Goal: Information Seeking & Learning: Check status

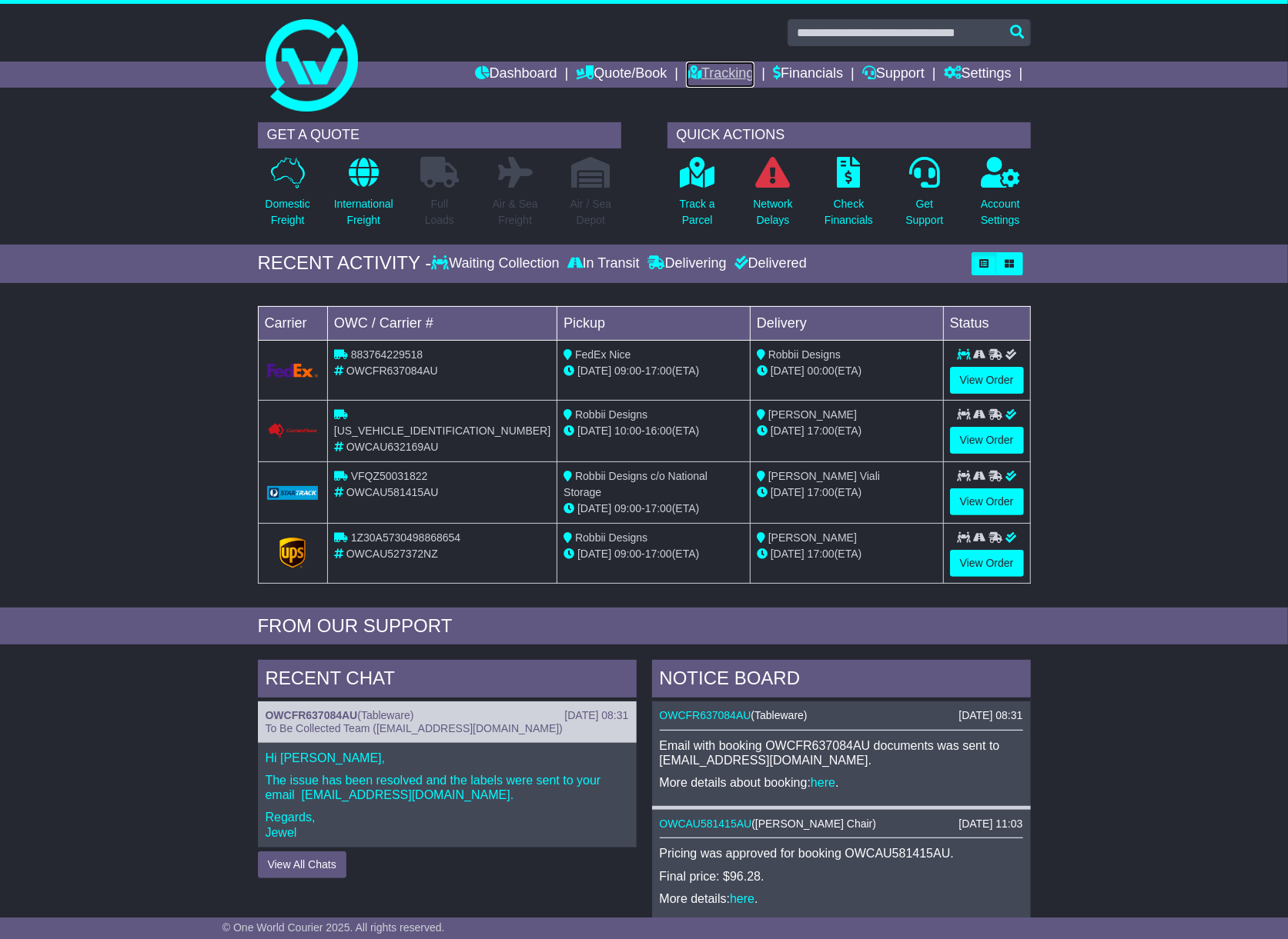
click at [706, 69] on link "Tracking" at bounding box center [719, 74] width 68 height 26
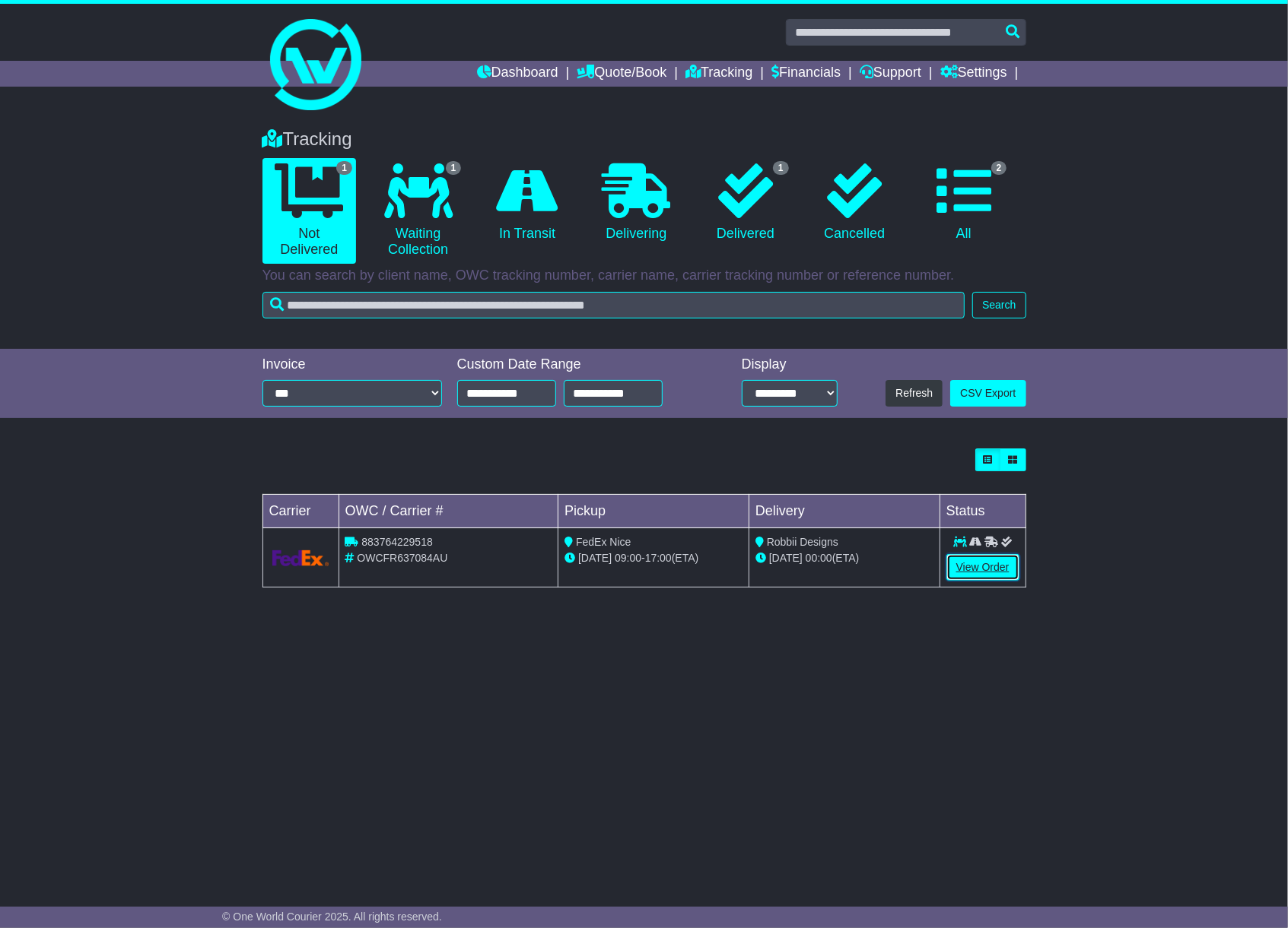
click at [966, 573] on link "View Order" at bounding box center [983, 567] width 73 height 27
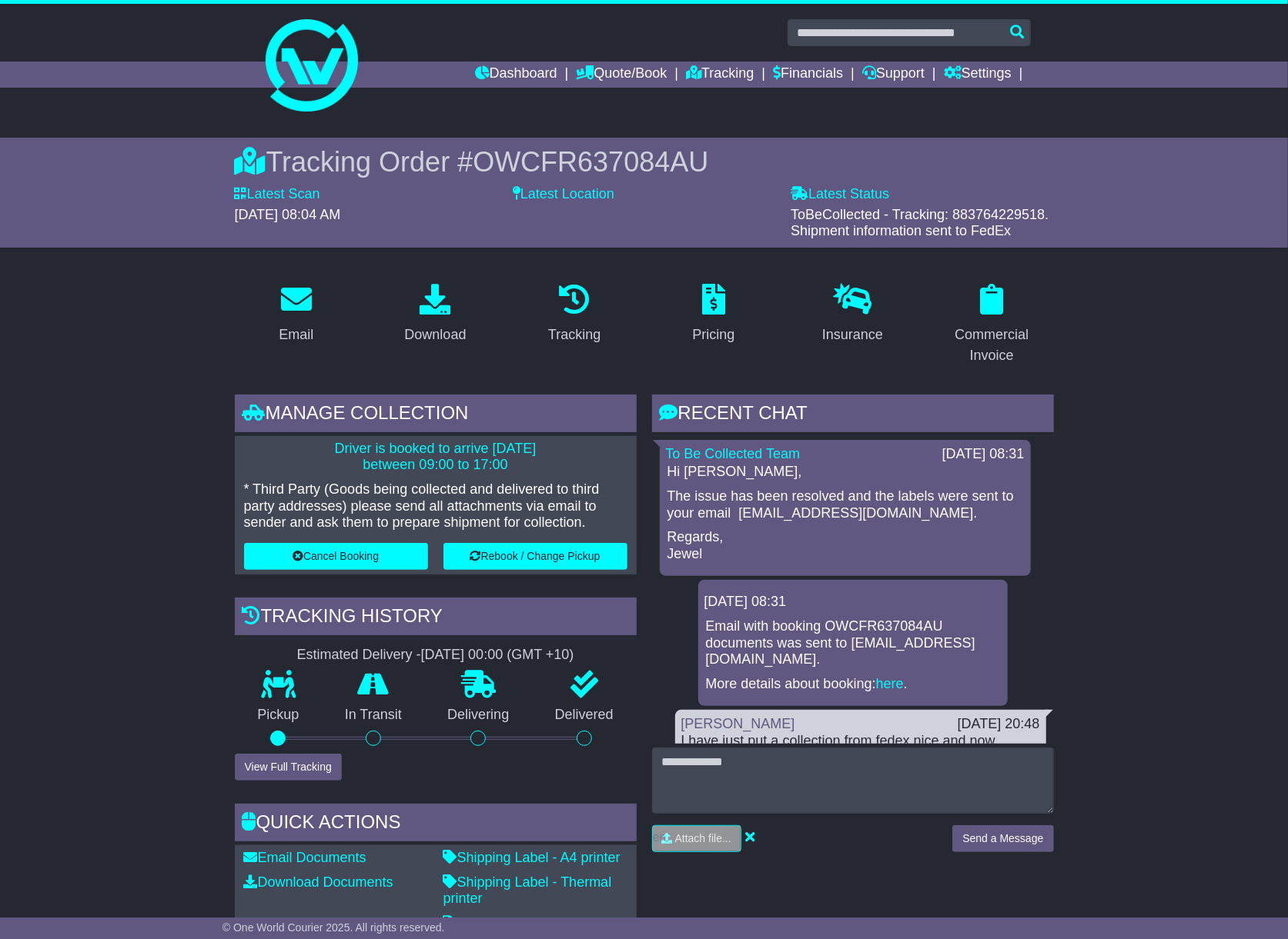
click at [583, 156] on span "OWCFR637084AU" at bounding box center [591, 161] width 235 height 32
copy span "OWCFR637084AU"
